Goal: Find specific page/section: Find specific page/section

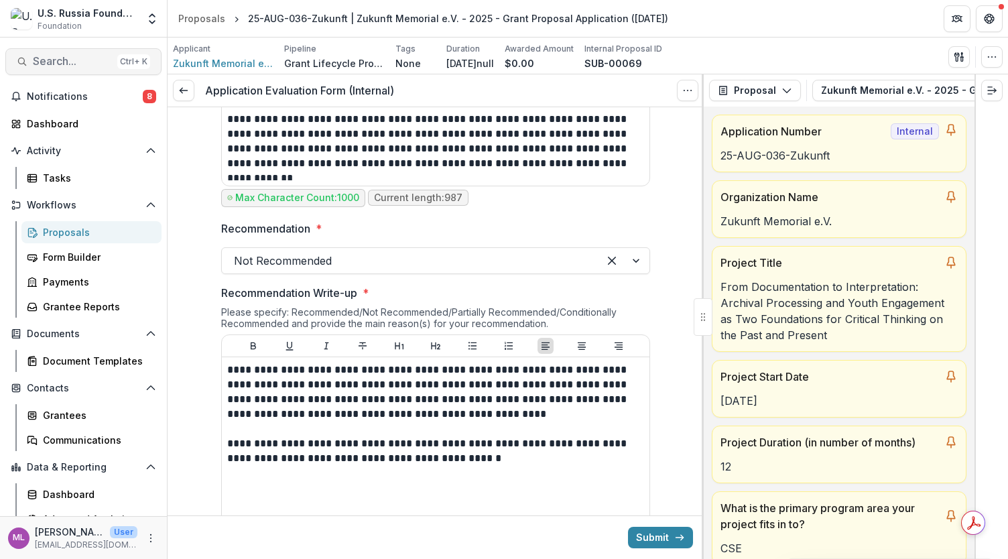
click at [68, 52] on button "Search... Ctrl + K" at bounding box center [83, 61] width 156 height 27
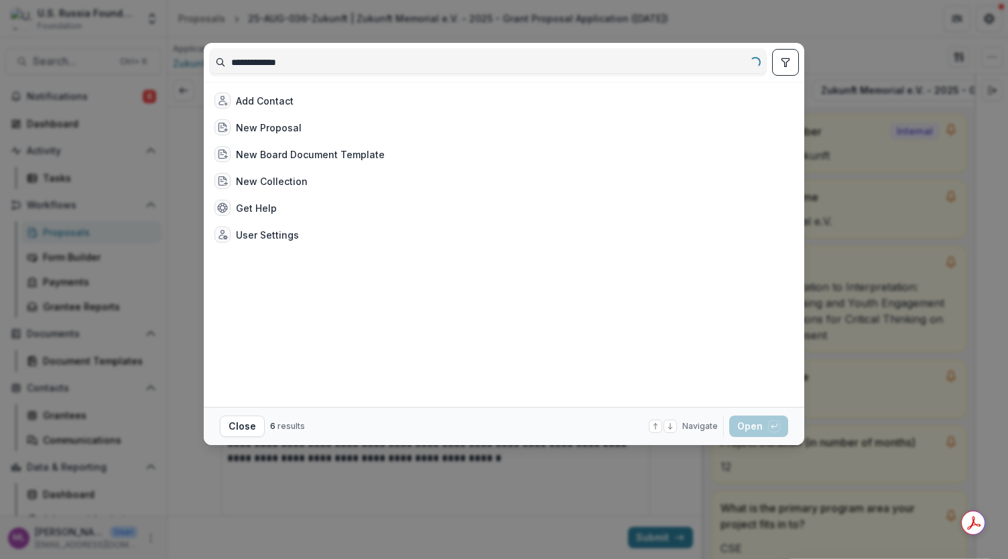
type input "**********"
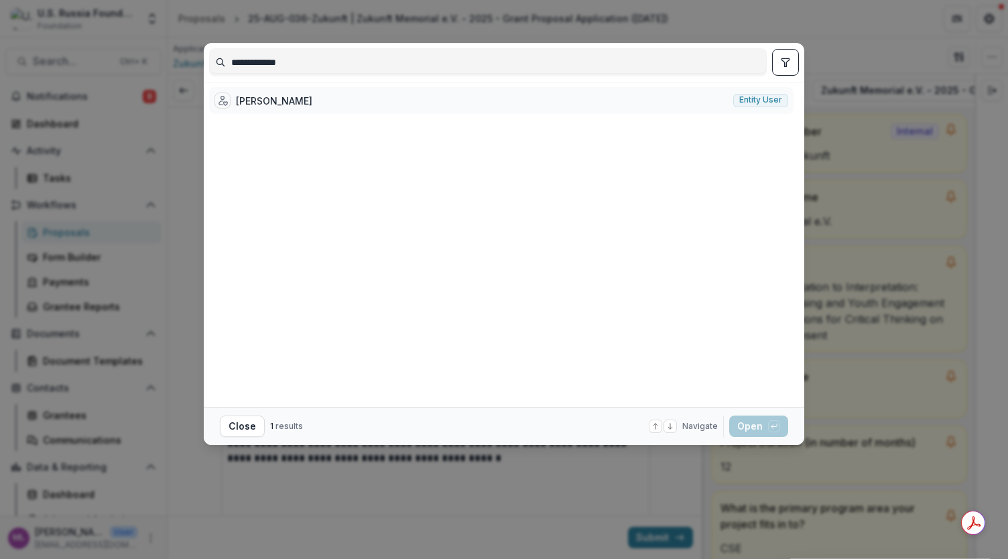
click at [276, 94] on div "[PERSON_NAME]" at bounding box center [274, 101] width 76 height 14
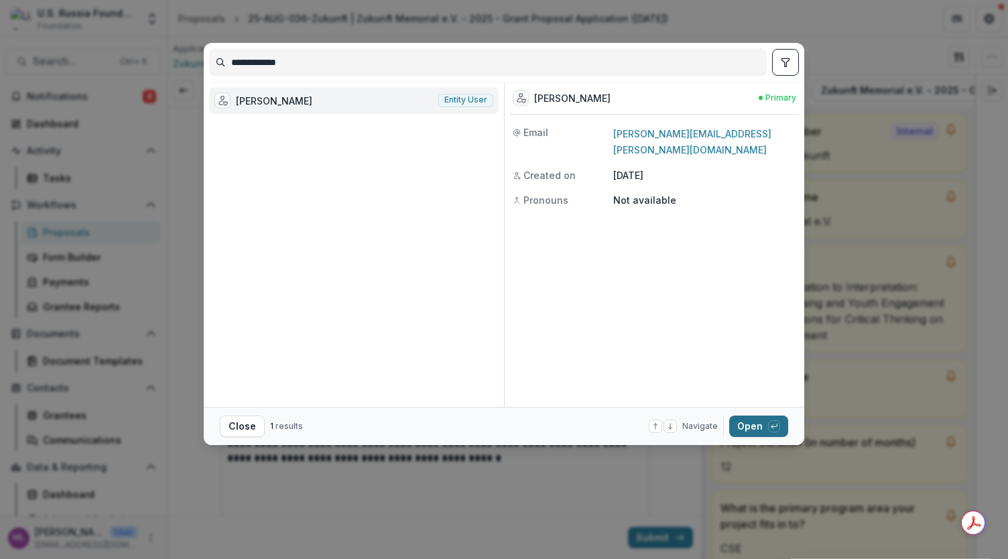
click at [742, 421] on button "Open with enter key" at bounding box center [758, 426] width 59 height 21
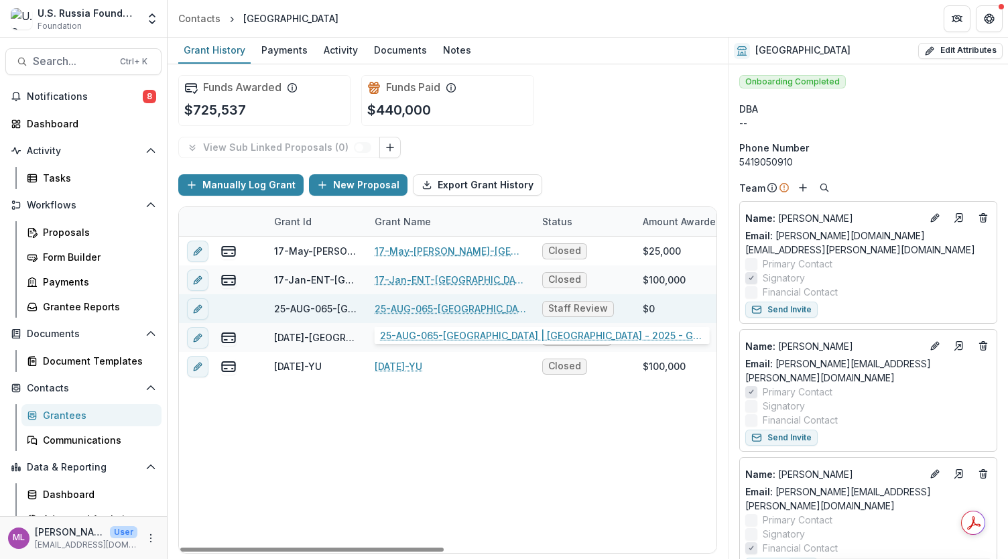
click at [437, 312] on link "25-AUG-065-[GEOGRAPHIC_DATA] | [GEOGRAPHIC_DATA] - 2025 - Grant Proposal Applic…" at bounding box center [451, 309] width 152 height 14
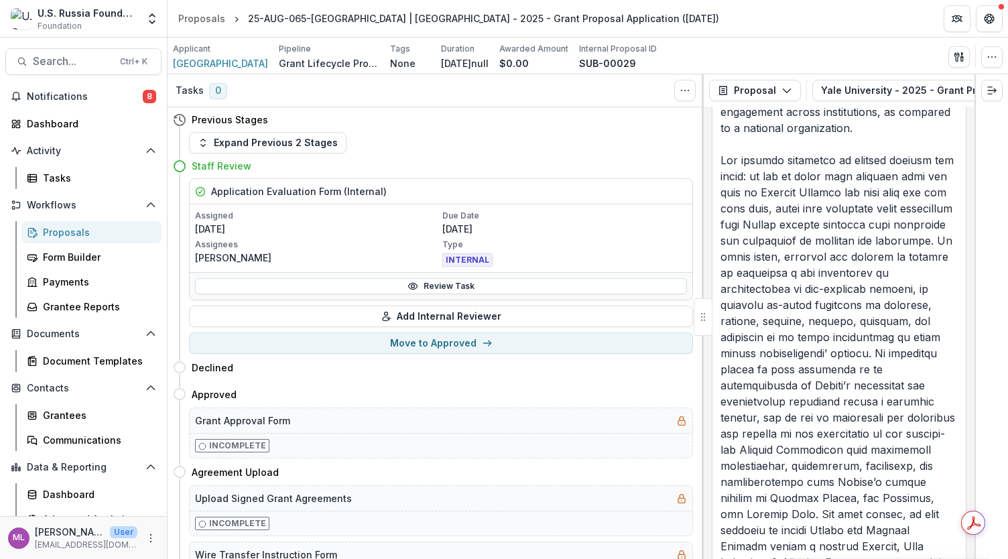
scroll to position [6839, 0]
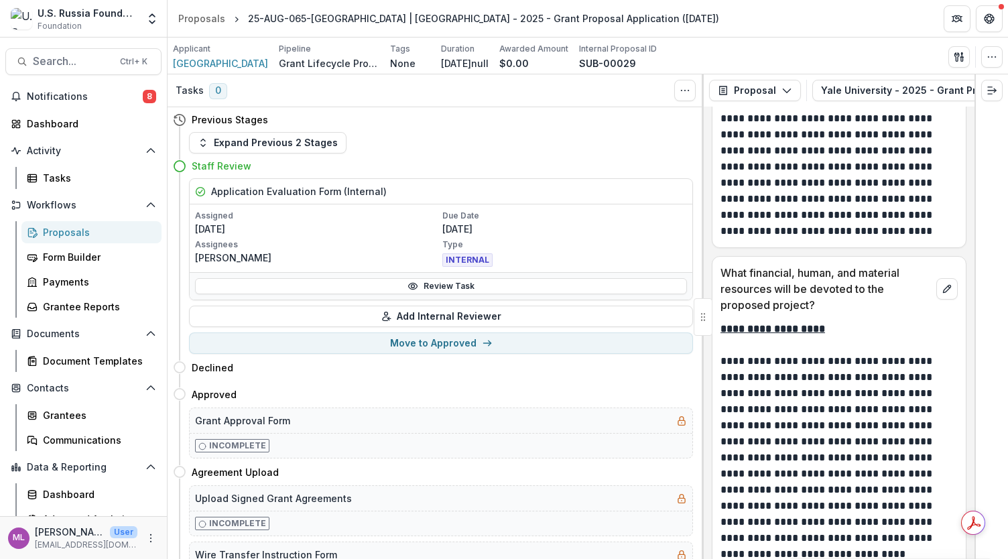
scroll to position [16555, 0]
